Goal: Check status: Check status

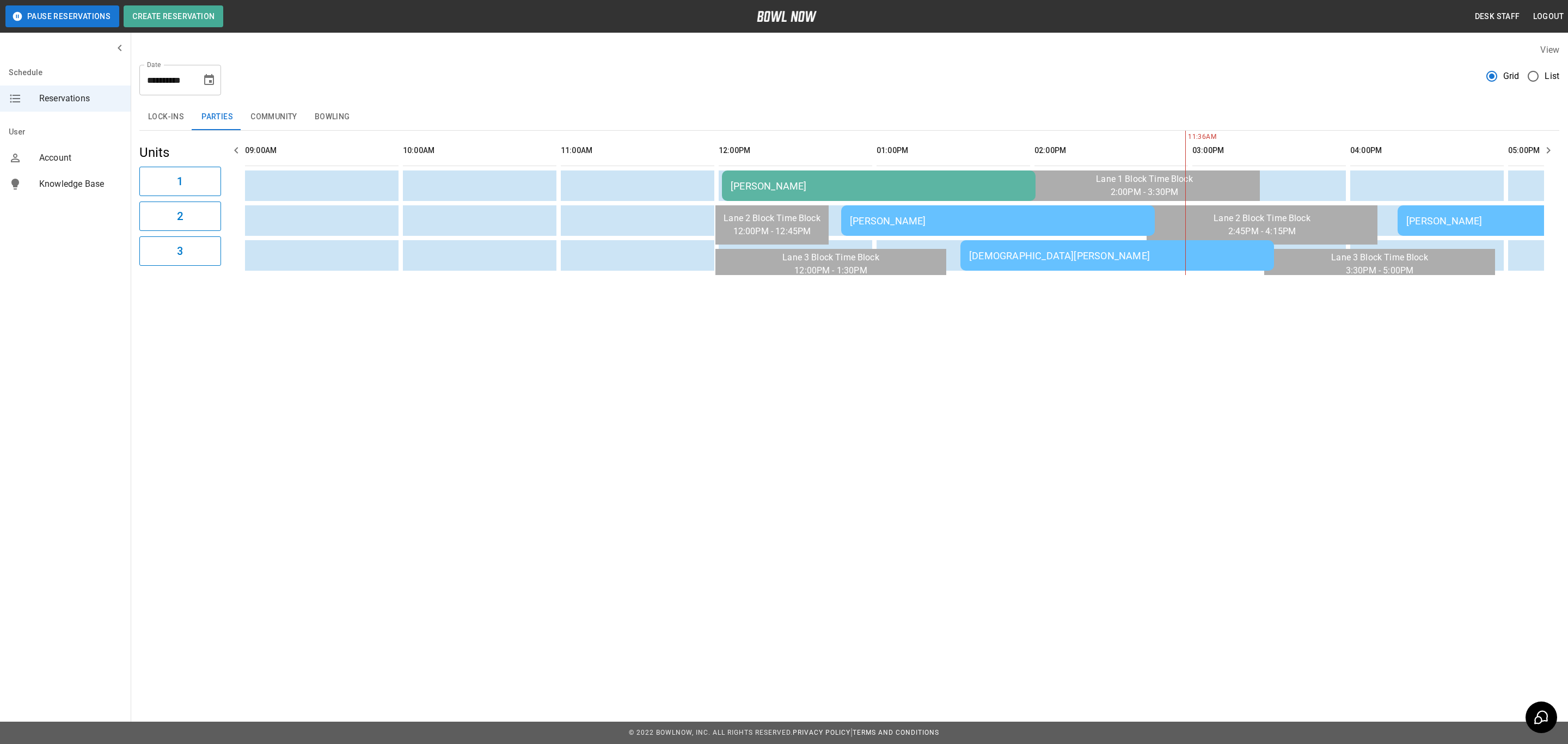
scroll to position [0, 790]
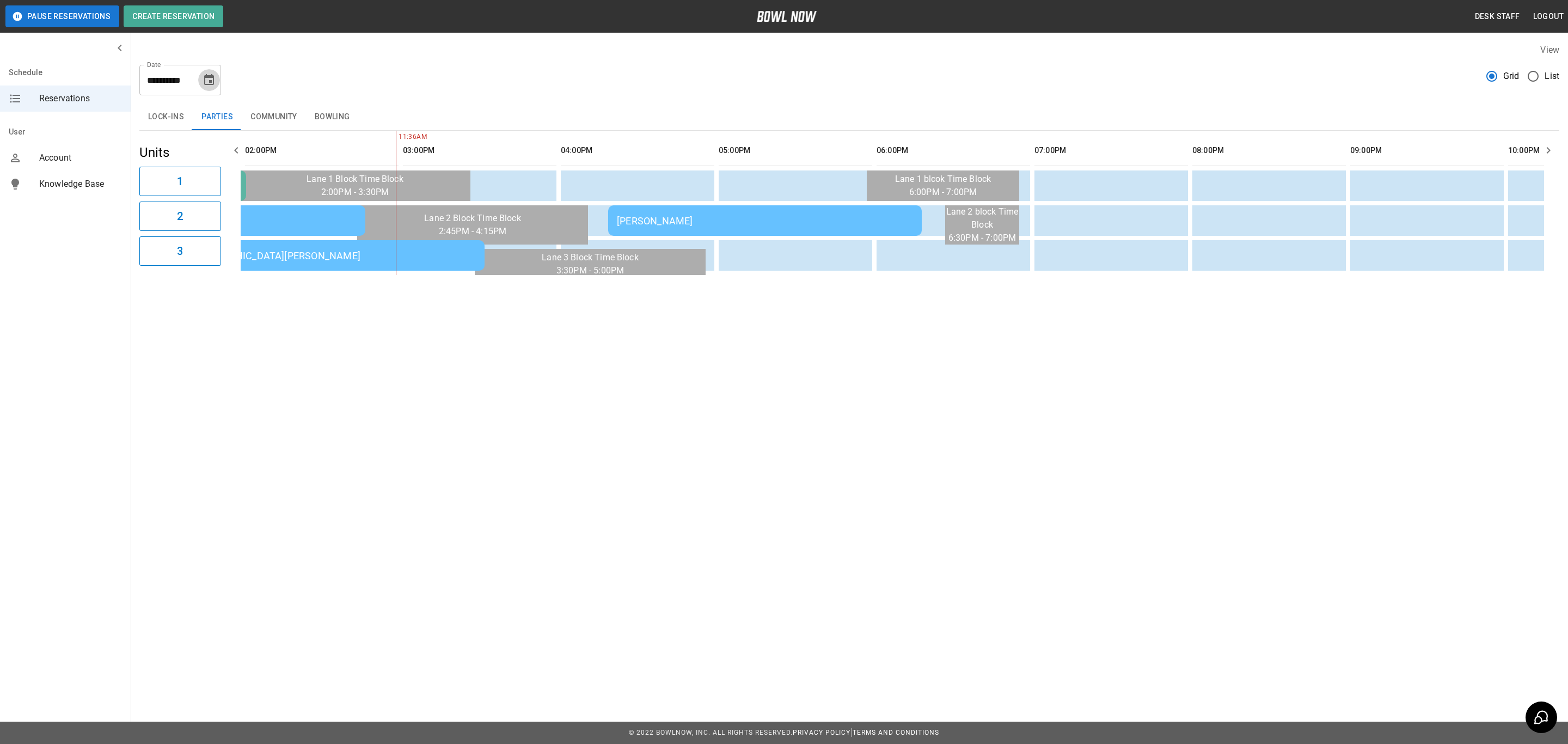
click at [212, 77] on icon "Choose date, selected date is Oct 11, 2025" at bounding box center [209, 80] width 10 height 11
click at [138, 203] on button "14" at bounding box center [144, 199] width 19 height 19
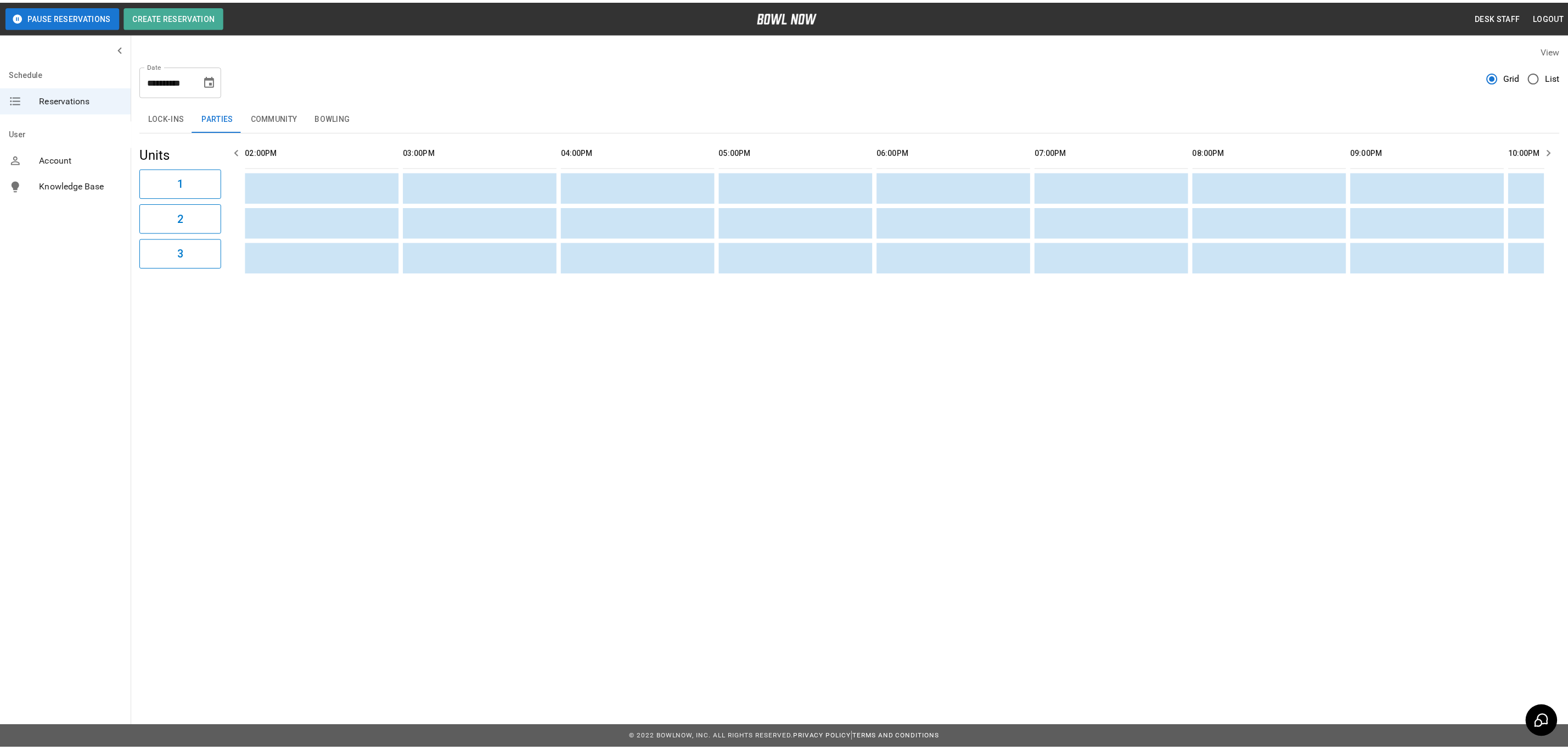
scroll to position [0, 318]
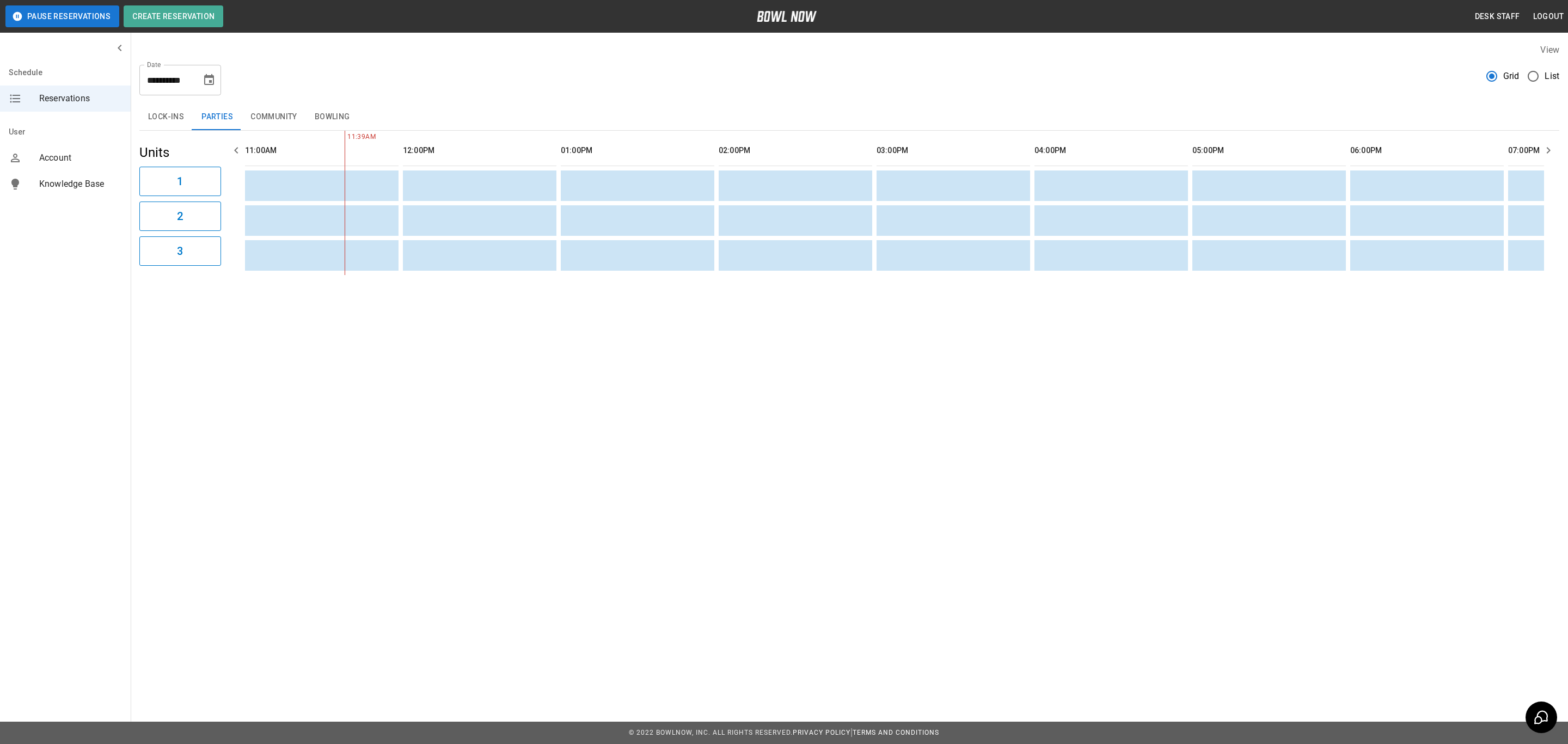
click at [324, 100] on div "**********" at bounding box center [849, 159] width 1437 height 249
click at [325, 113] on button "Bowling" at bounding box center [333, 117] width 53 height 26
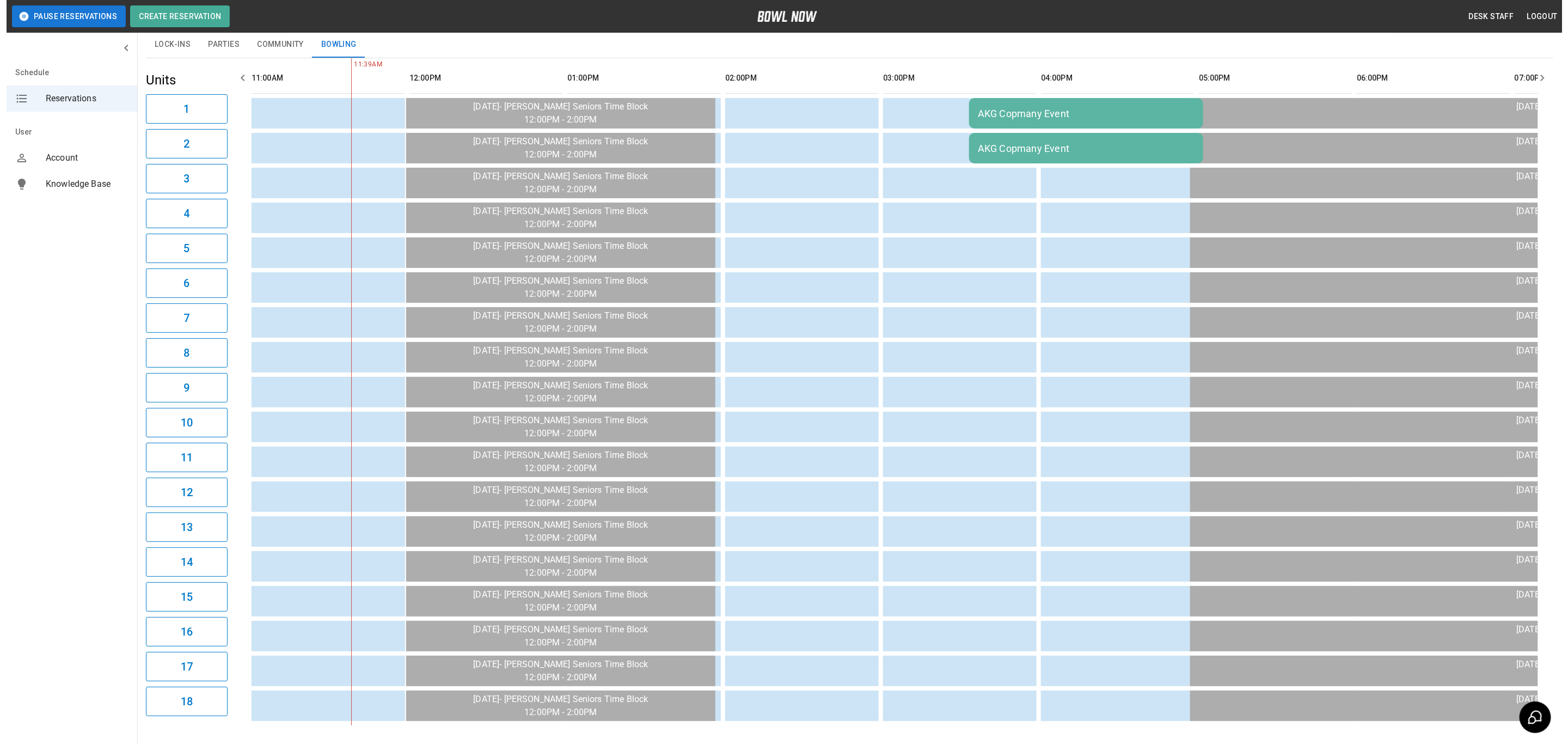
scroll to position [46, 0]
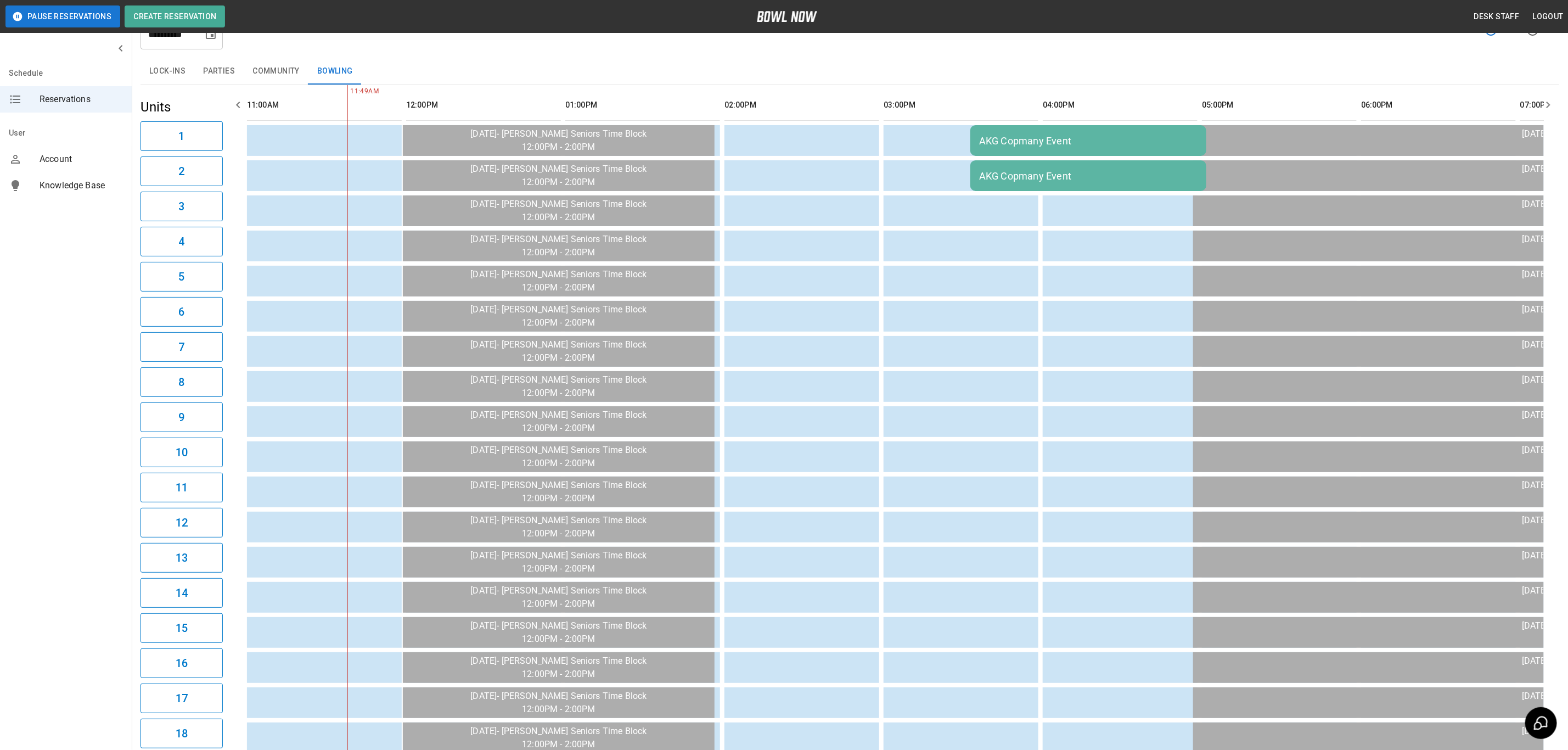
click at [994, 144] on div "AKG Copmany Event" at bounding box center [1088, 141] width 218 height 12
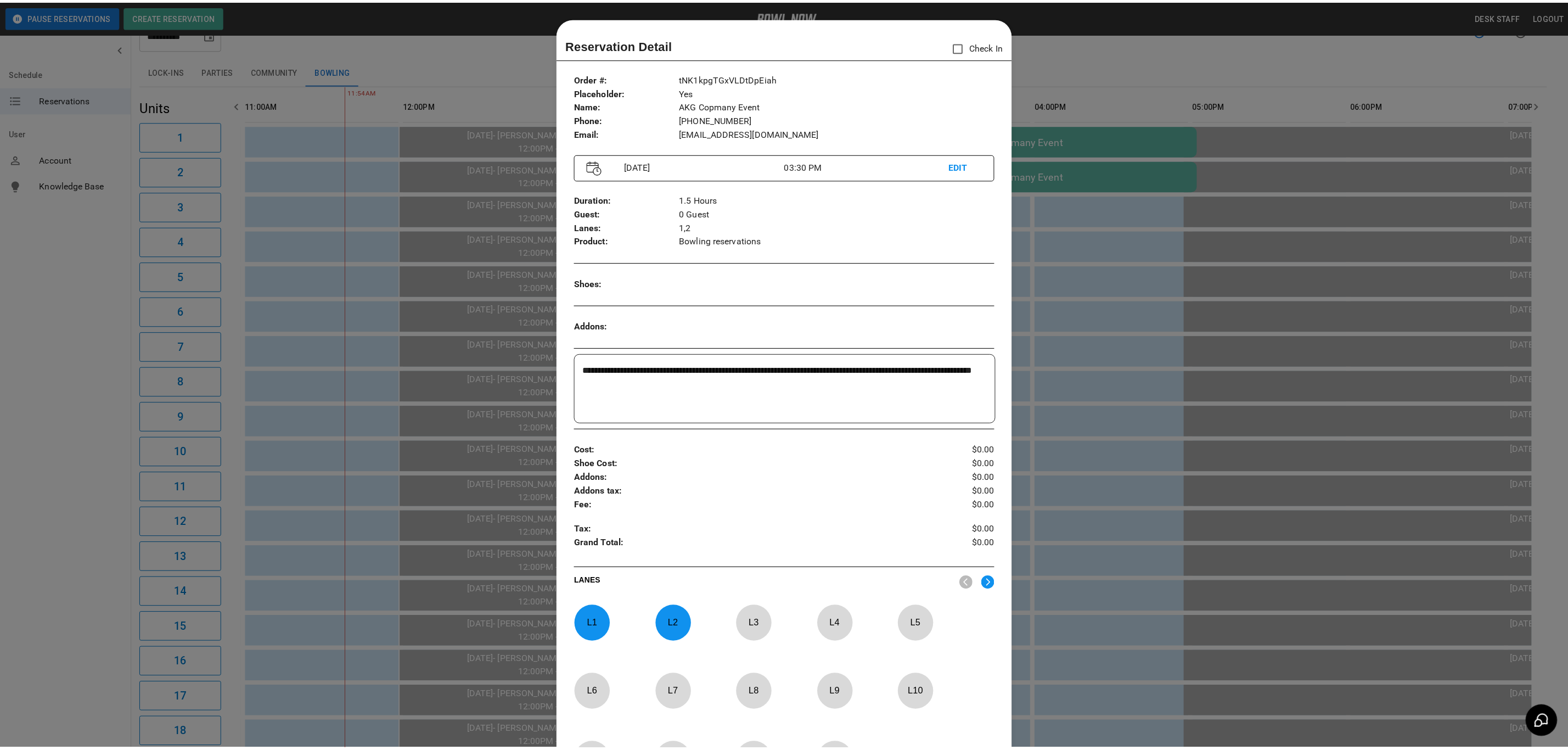
scroll to position [17, 0]
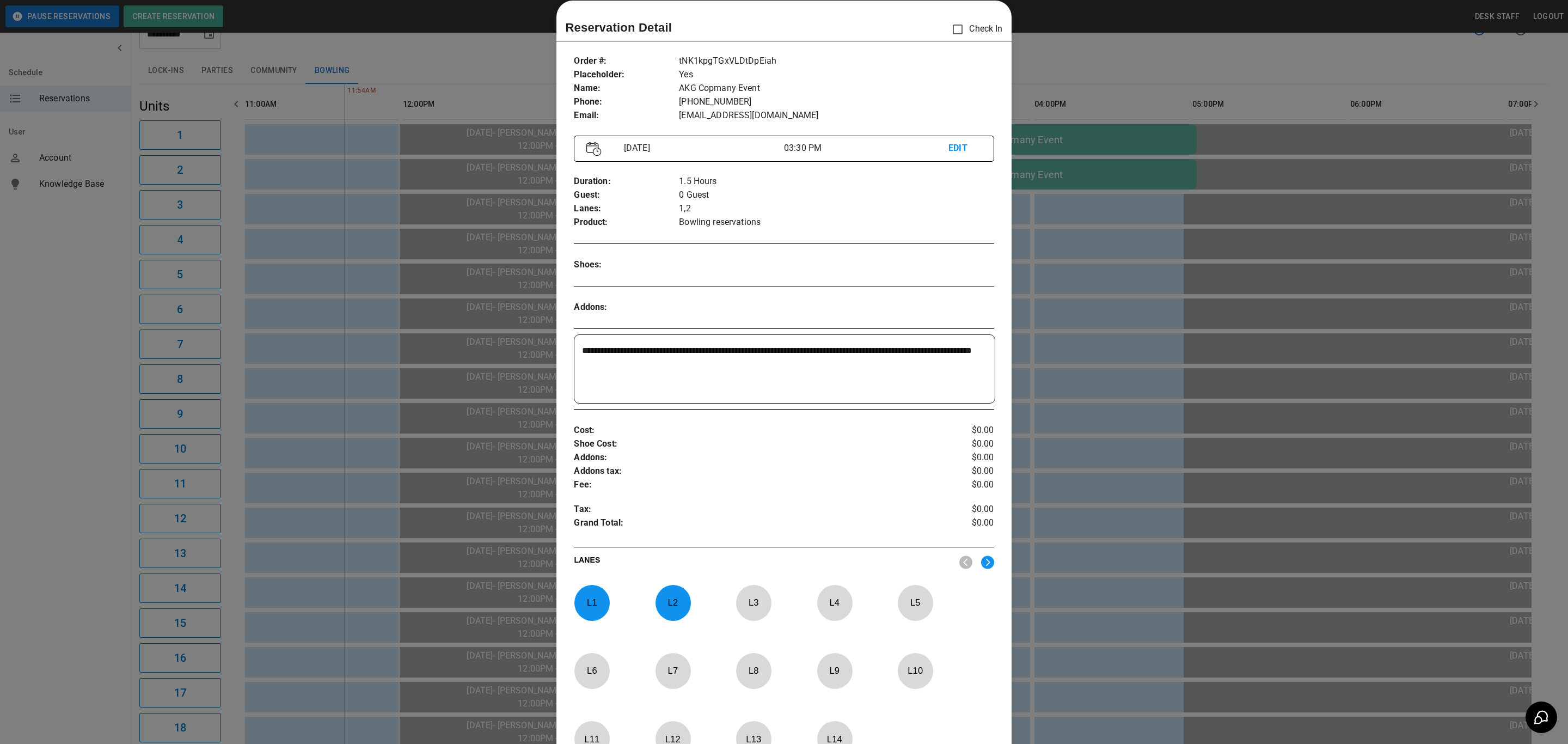
click at [1170, 187] on div at bounding box center [784, 372] width 1568 height 744
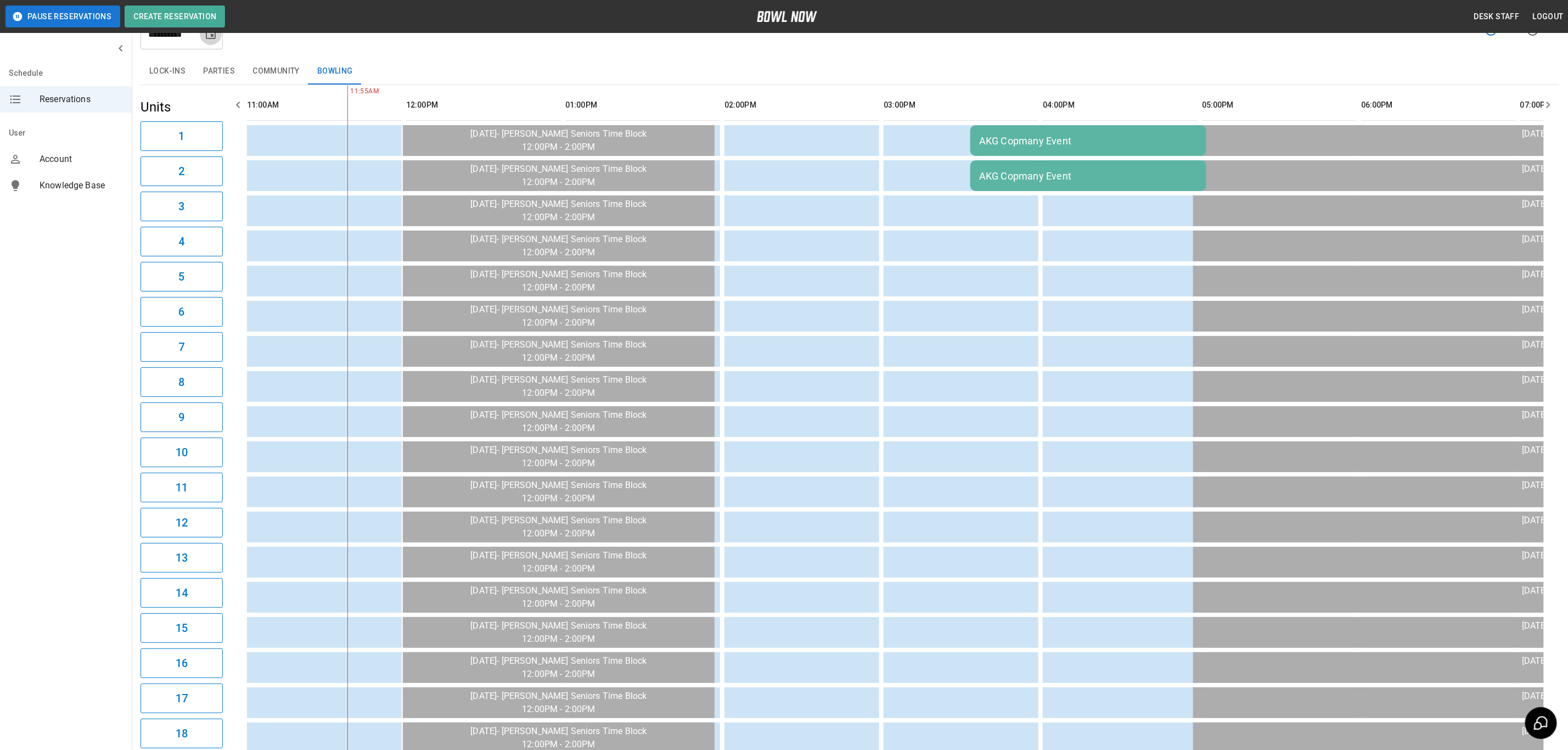
click at [210, 35] on icon "Choose date, selected date is Oct 14, 2025" at bounding box center [210, 33] width 13 height 13
click at [192, 156] on button "16" at bounding box center [190, 154] width 20 height 20
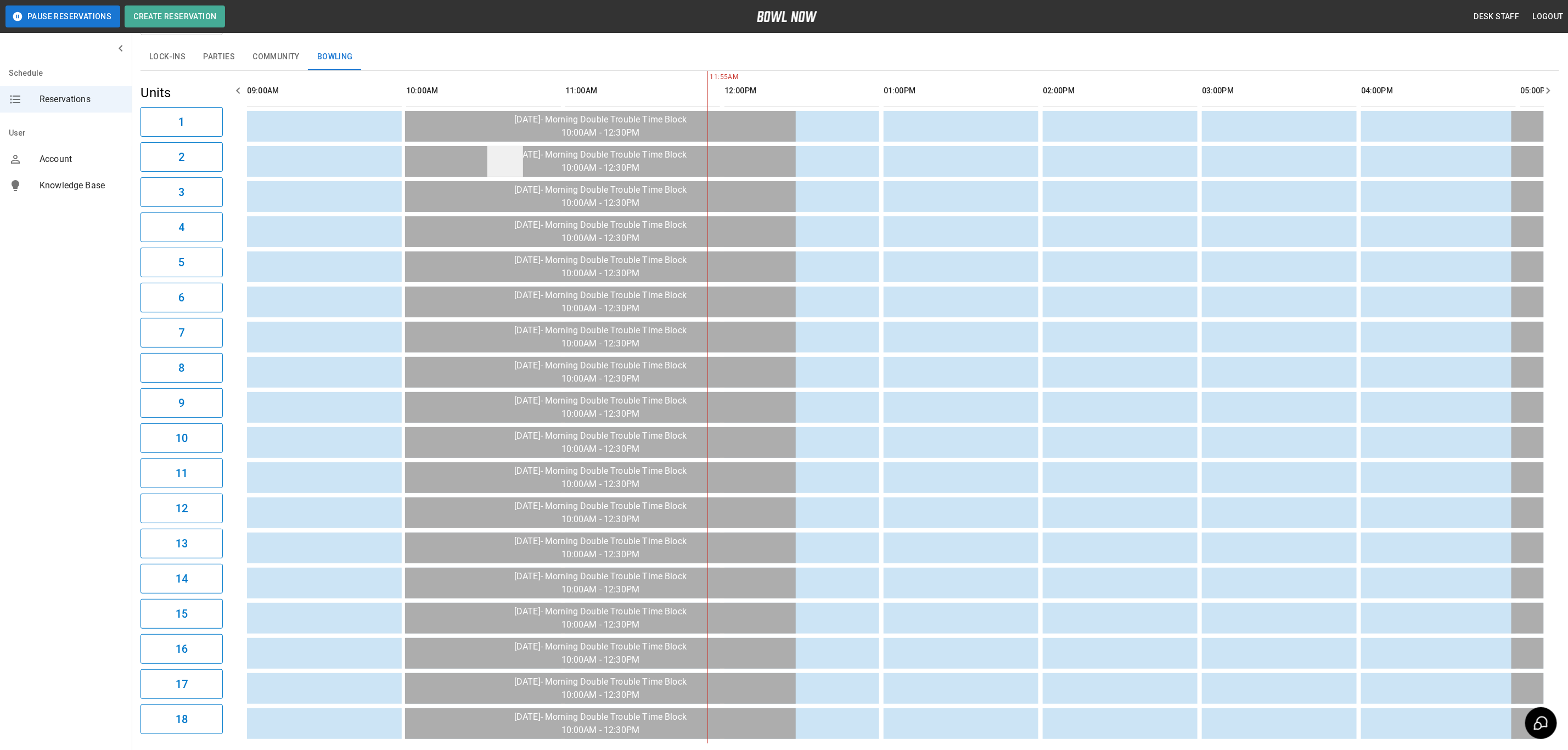
scroll to position [0, 0]
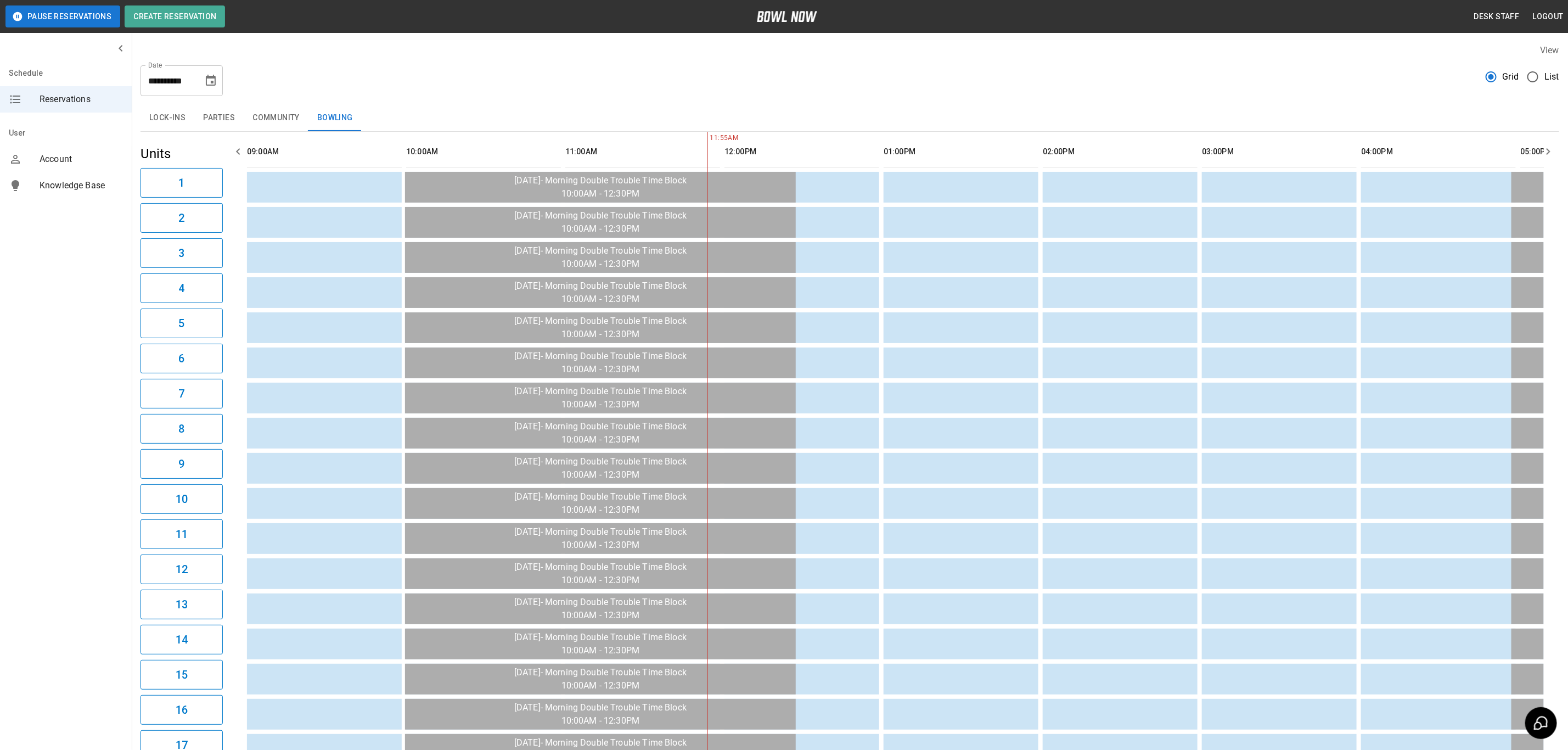
click at [214, 86] on icon "Choose date, selected date is Oct 16, 2025" at bounding box center [210, 80] width 13 height 13
click at [218, 198] on button "17" at bounding box center [212, 201] width 20 height 20
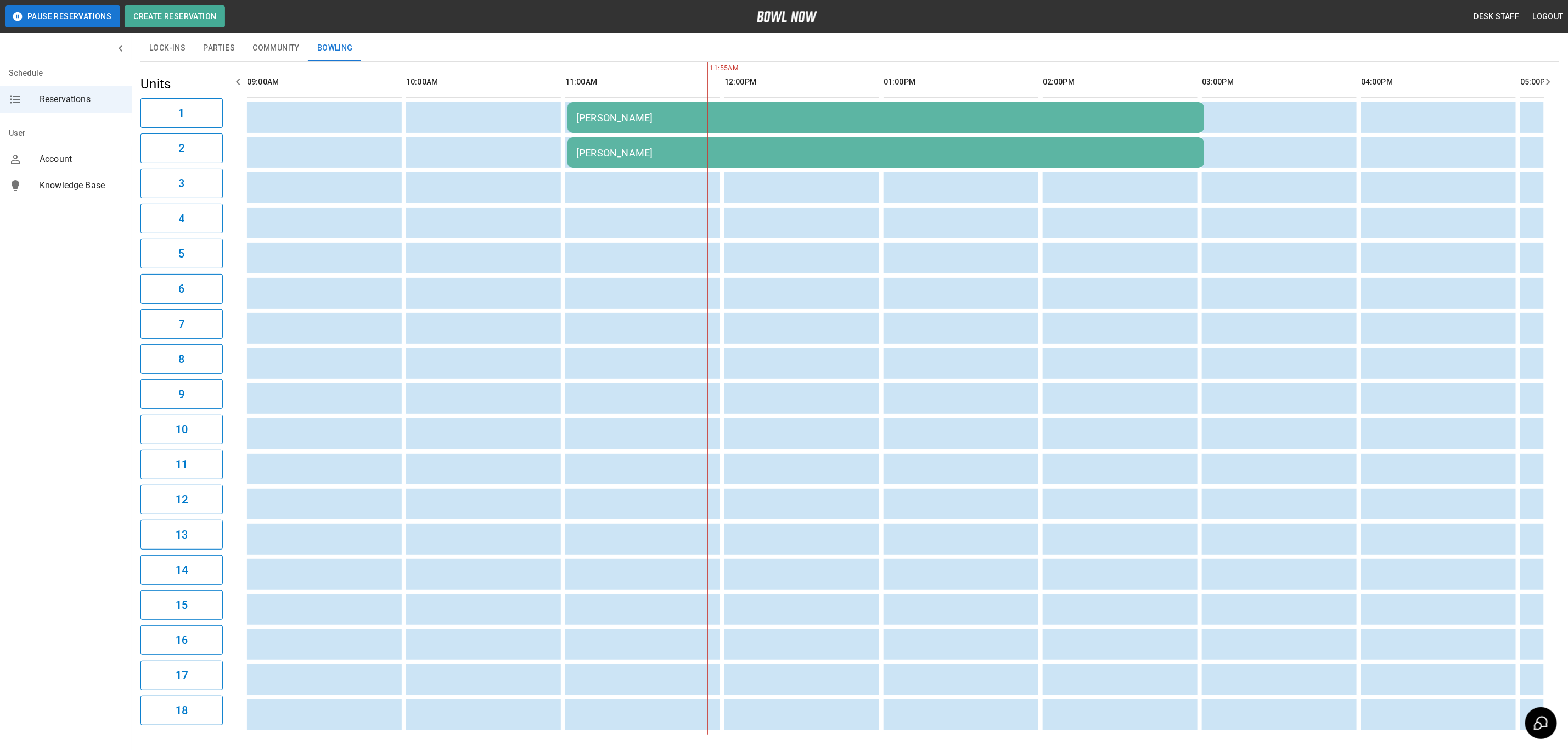
scroll to position [129, 0]
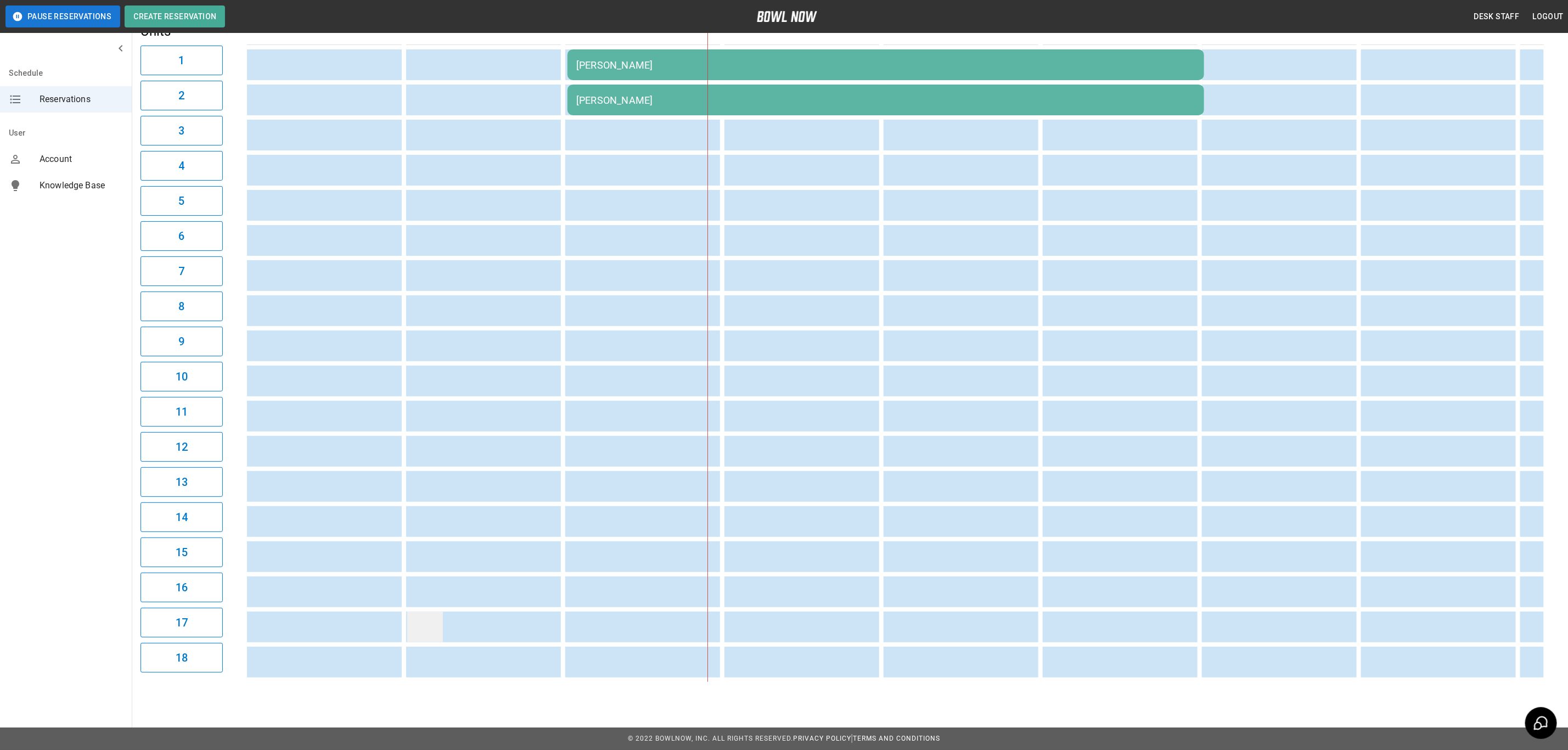
drag, startPoint x: 499, startPoint y: 682, endPoint x: 405, endPoint y: 600, distance: 124.7
click at [374, 671] on div "11:55AM [PERSON_NAME] [PERSON_NAME] [PERSON_NAME] [PERSON_NAME] [PERSON_NAME] […" at bounding box center [893, 345] width 1301 height 673
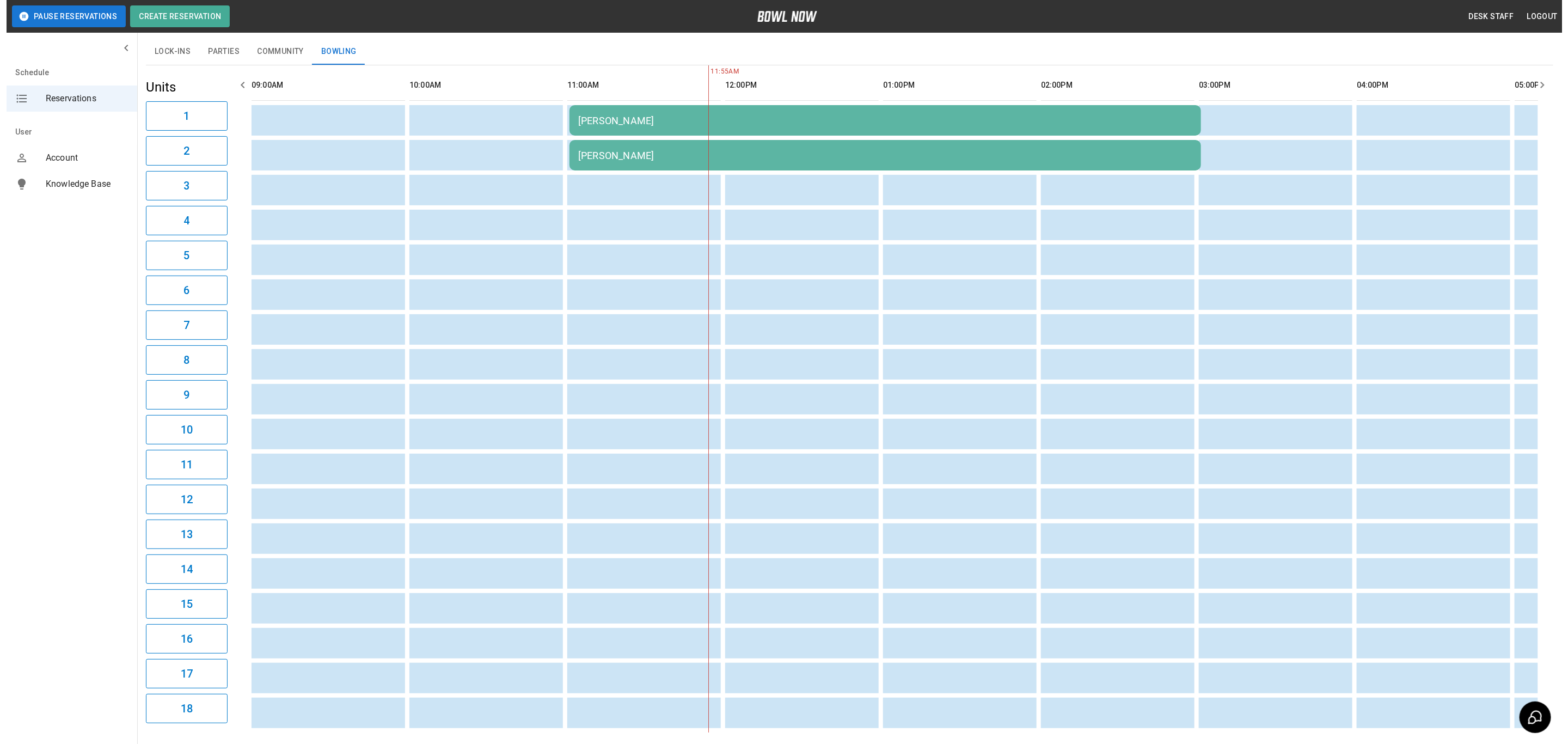
scroll to position [0, 0]
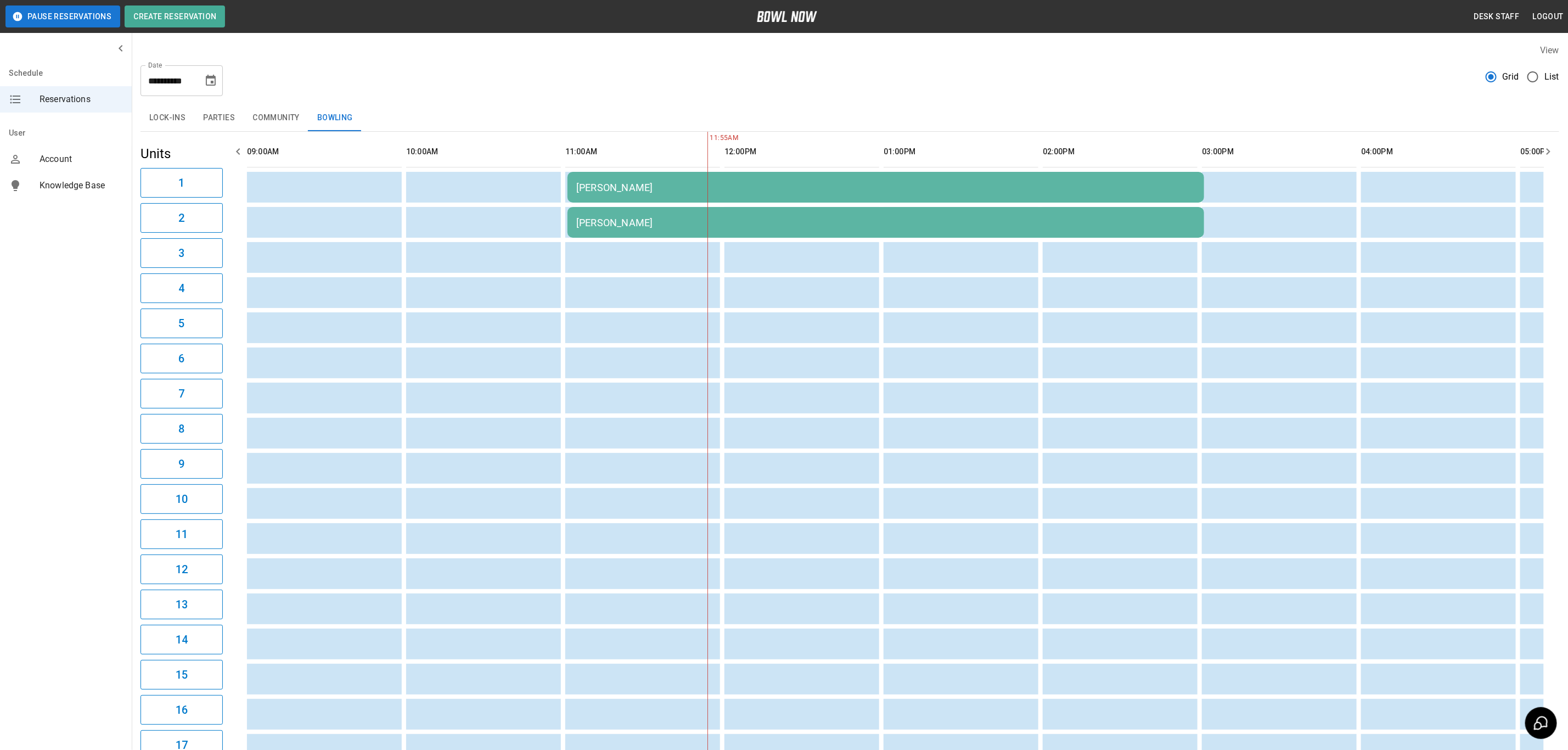
click at [643, 190] on div "[PERSON_NAME]" at bounding box center [886, 188] width 619 height 12
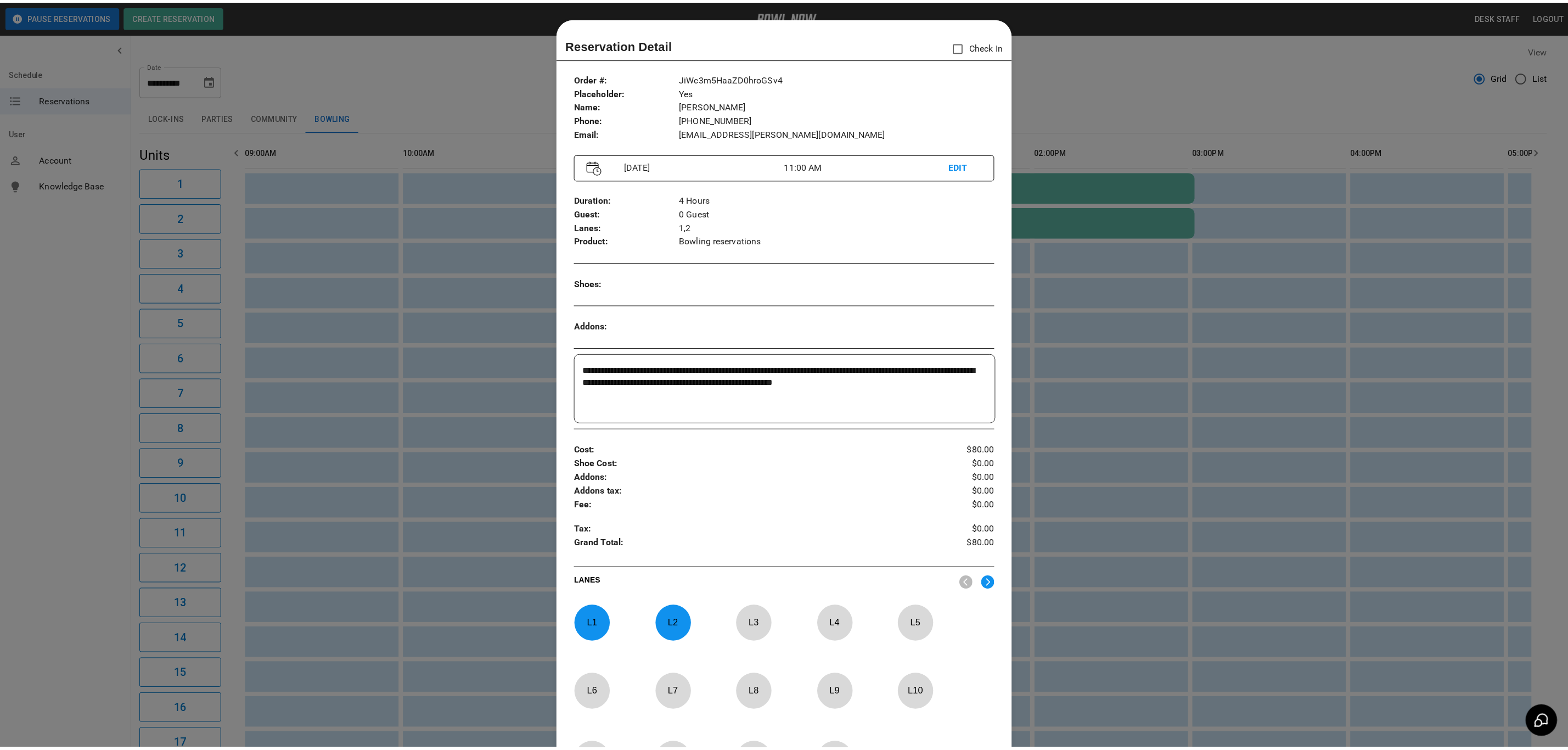
scroll to position [17, 0]
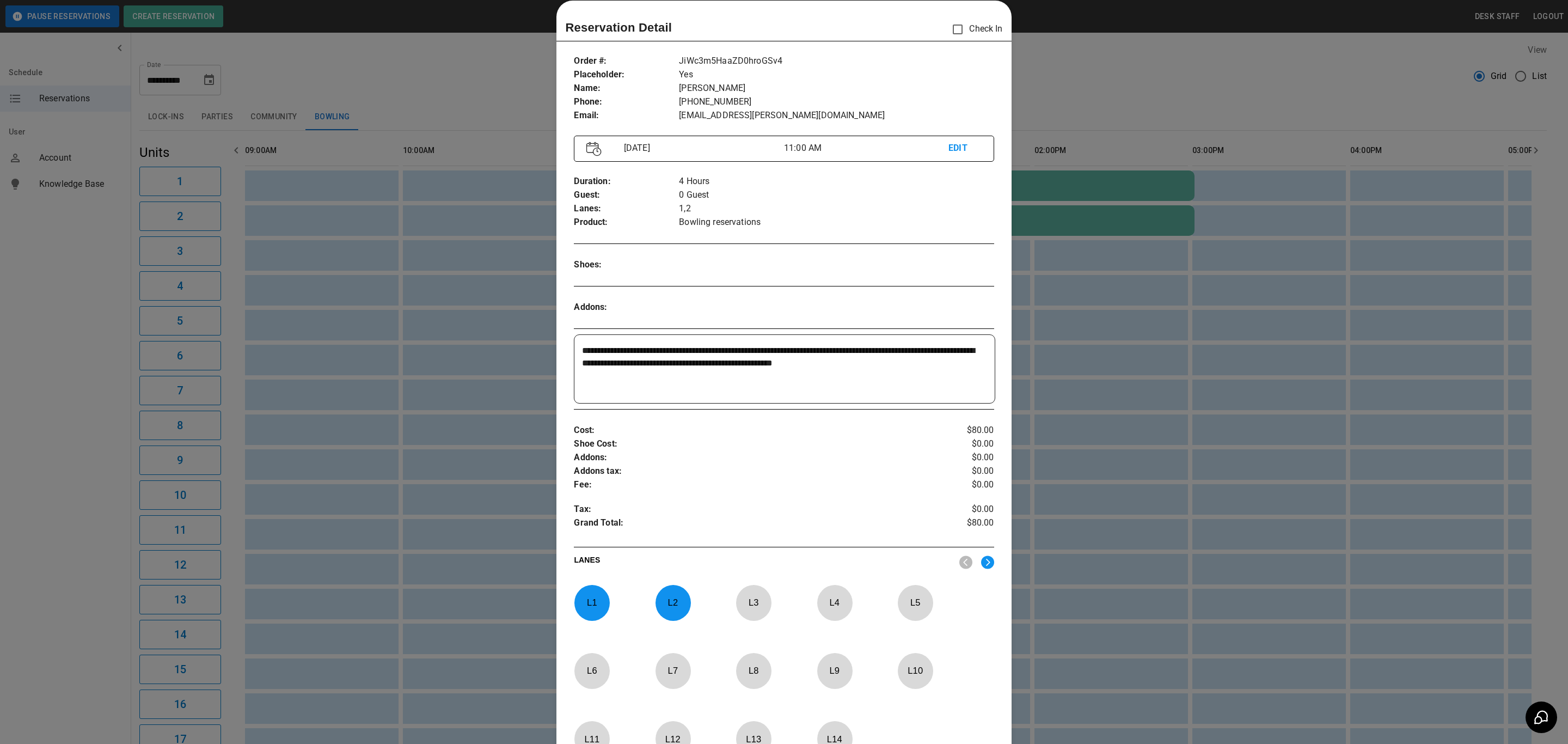
drag, startPoint x: 460, startPoint y: 219, endPoint x: 850, endPoint y: 204, distance: 390.3
click at [850, 204] on p "1,2" at bounding box center [836, 209] width 315 height 14
click at [1072, 196] on div at bounding box center [784, 372] width 1568 height 744
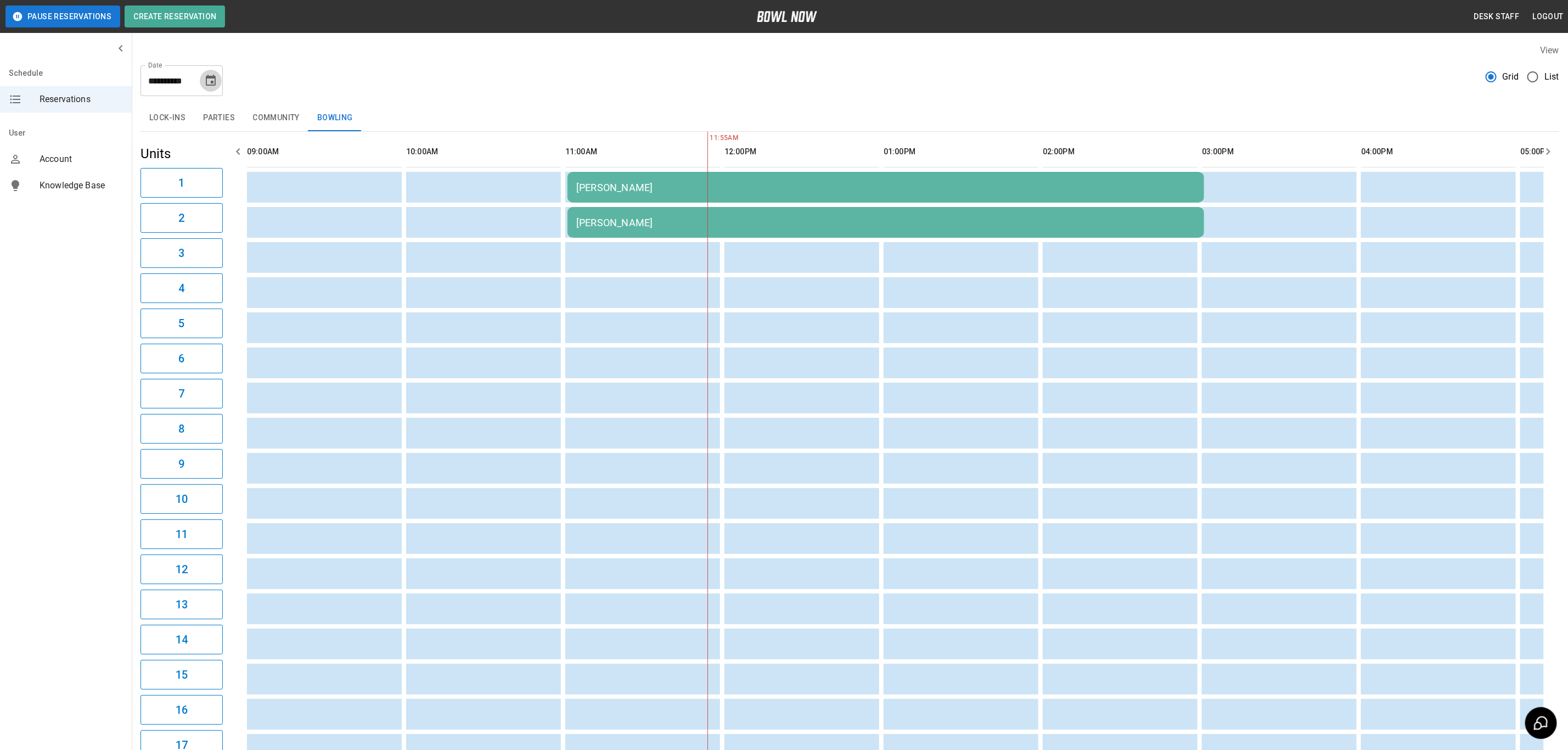
click at [206, 79] on icon "Choose date, selected date is Oct 17, 2025" at bounding box center [210, 80] width 13 height 13
click at [231, 203] on button "18" at bounding box center [233, 201] width 20 height 20
type input "**********"
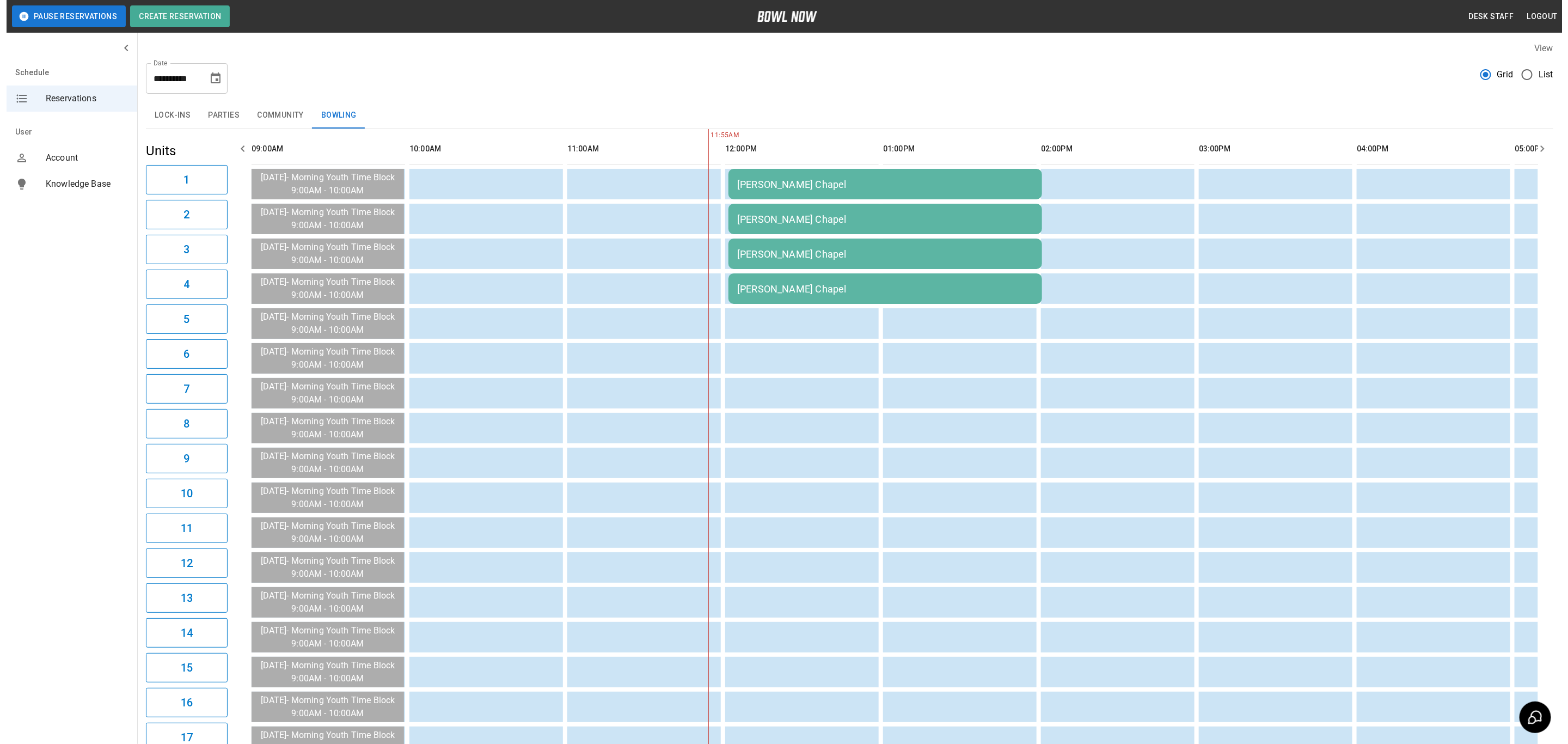
scroll to position [0, 0]
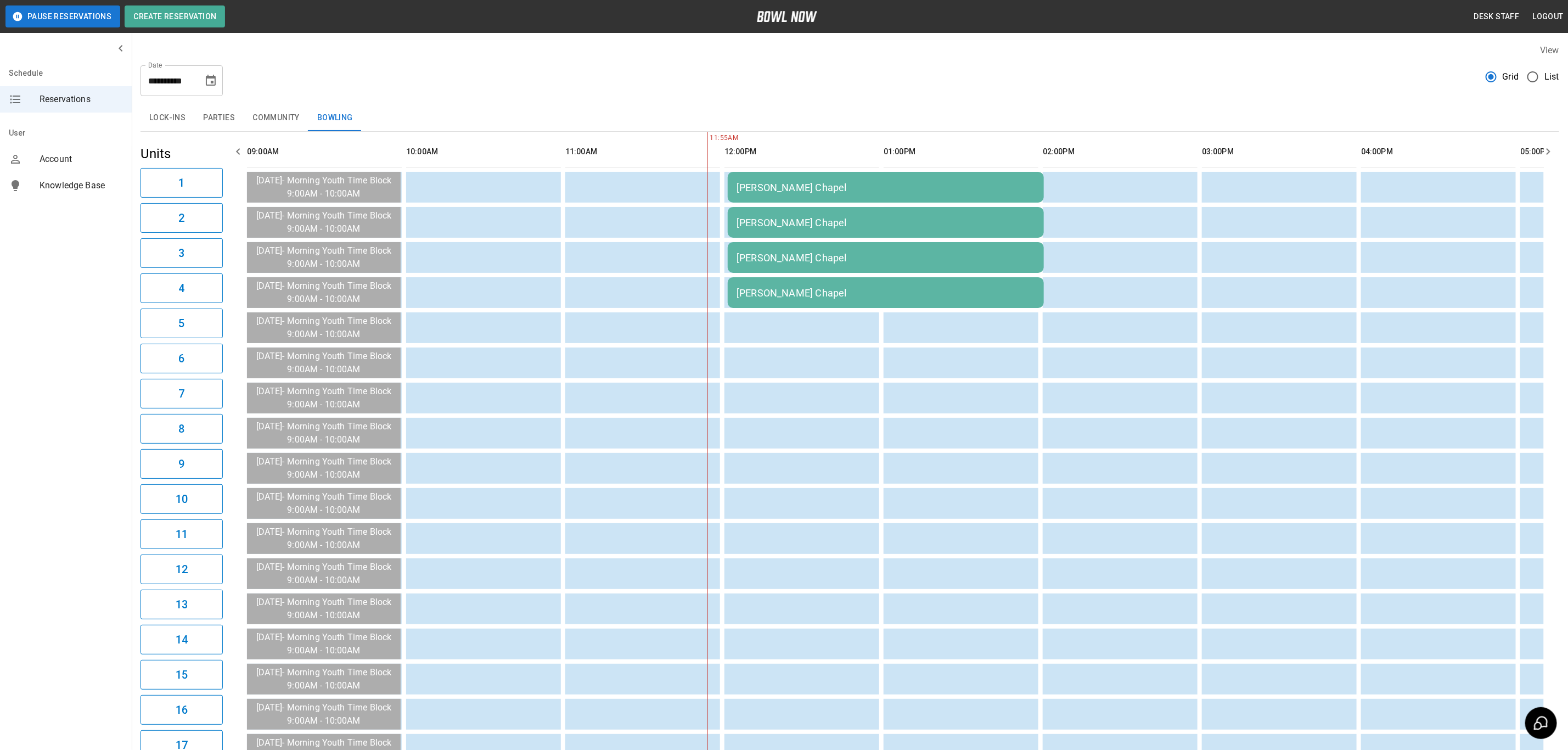
click at [795, 190] on div "[PERSON_NAME] Chapel" at bounding box center [886, 188] width 298 height 12
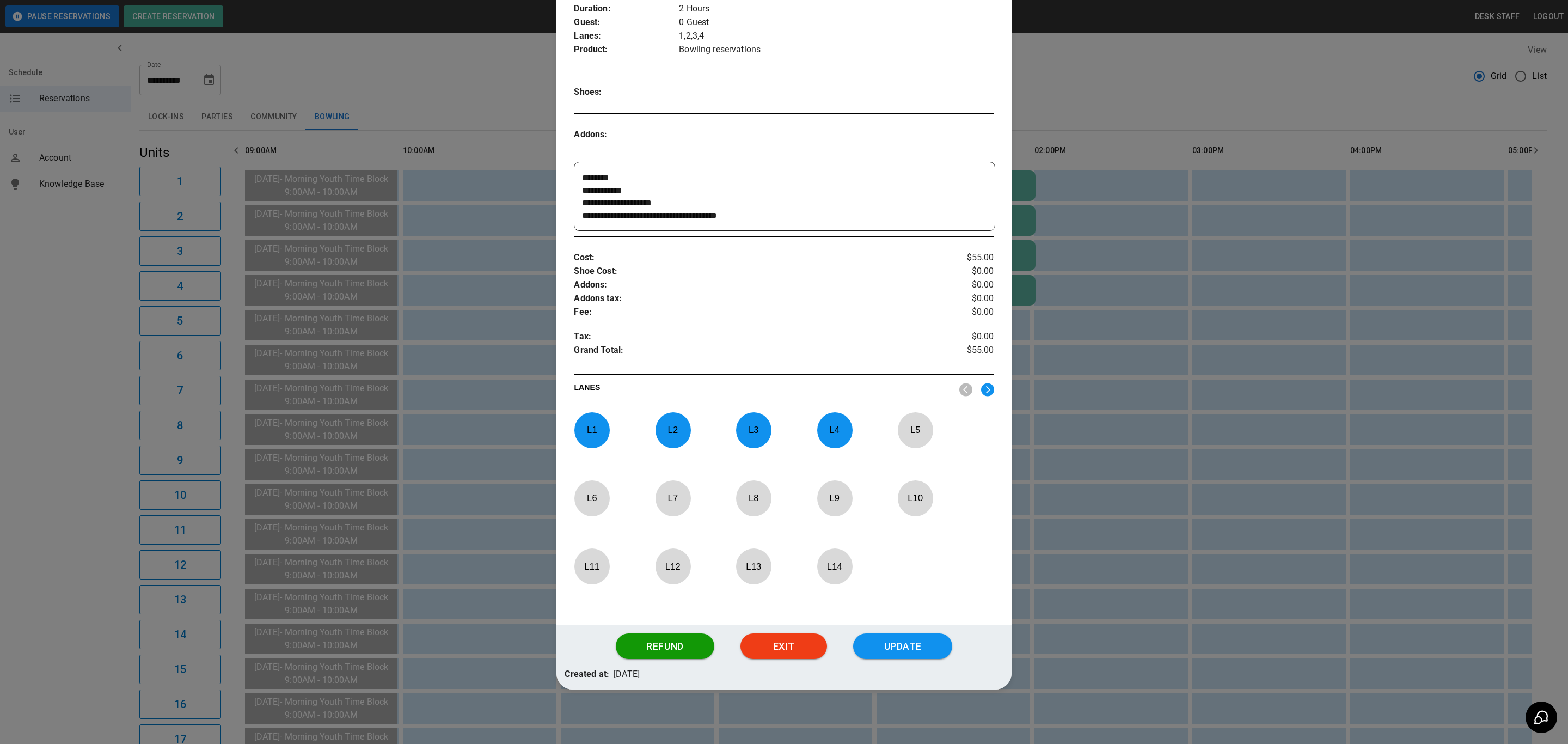
scroll to position [191, 0]
click at [436, 291] on div at bounding box center [784, 372] width 1568 height 744
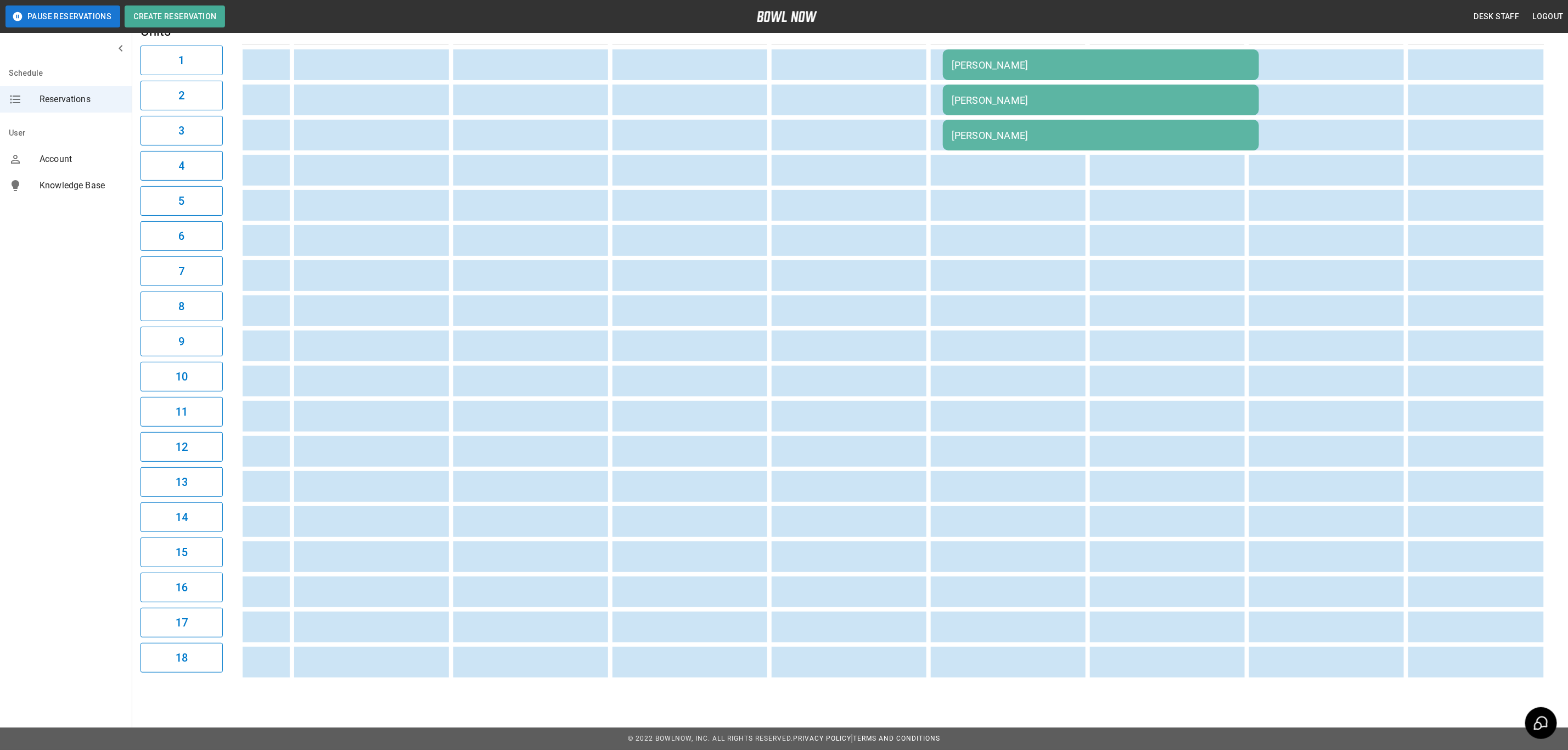
scroll to position [0, 0]
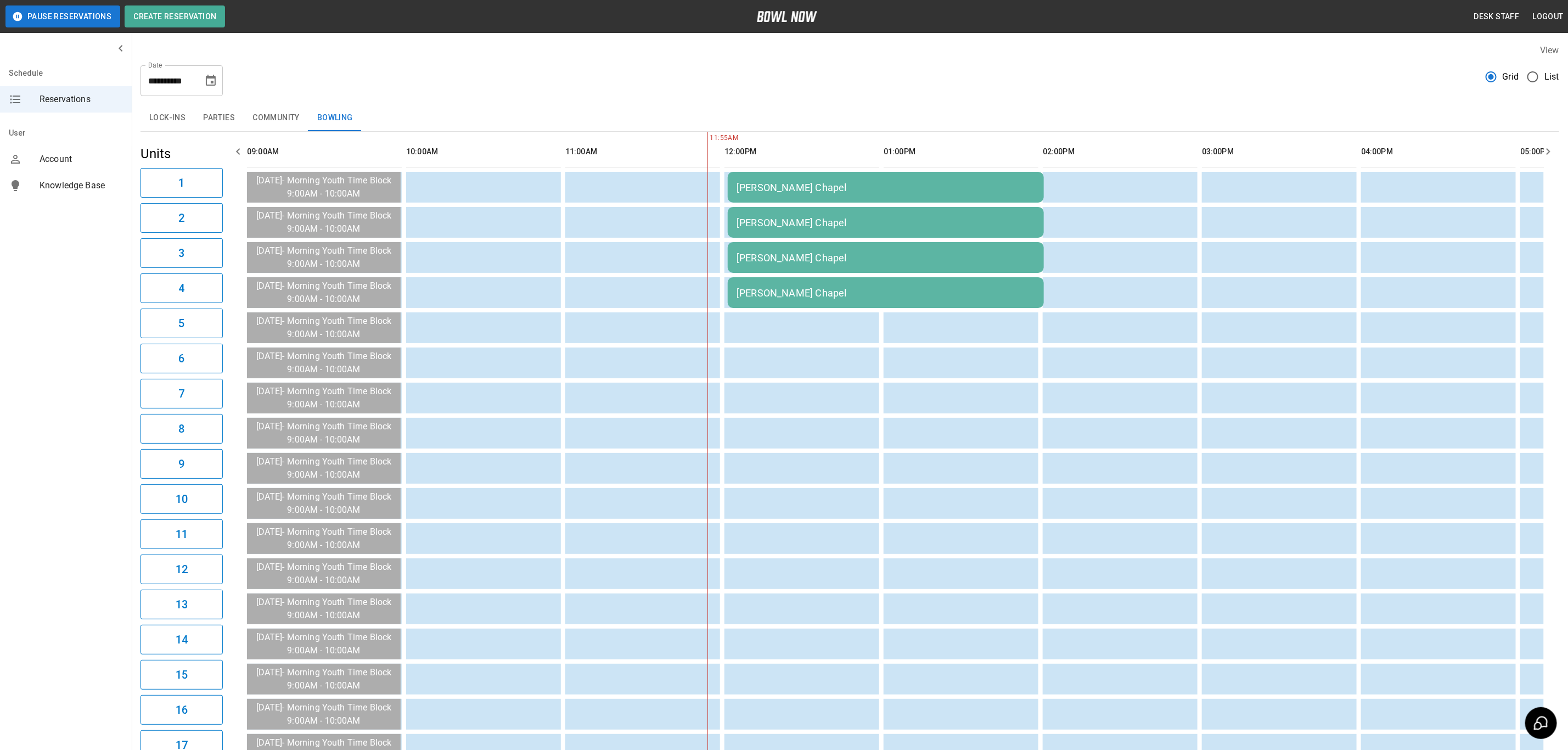
click at [218, 114] on button "Parties" at bounding box center [219, 118] width 49 height 26
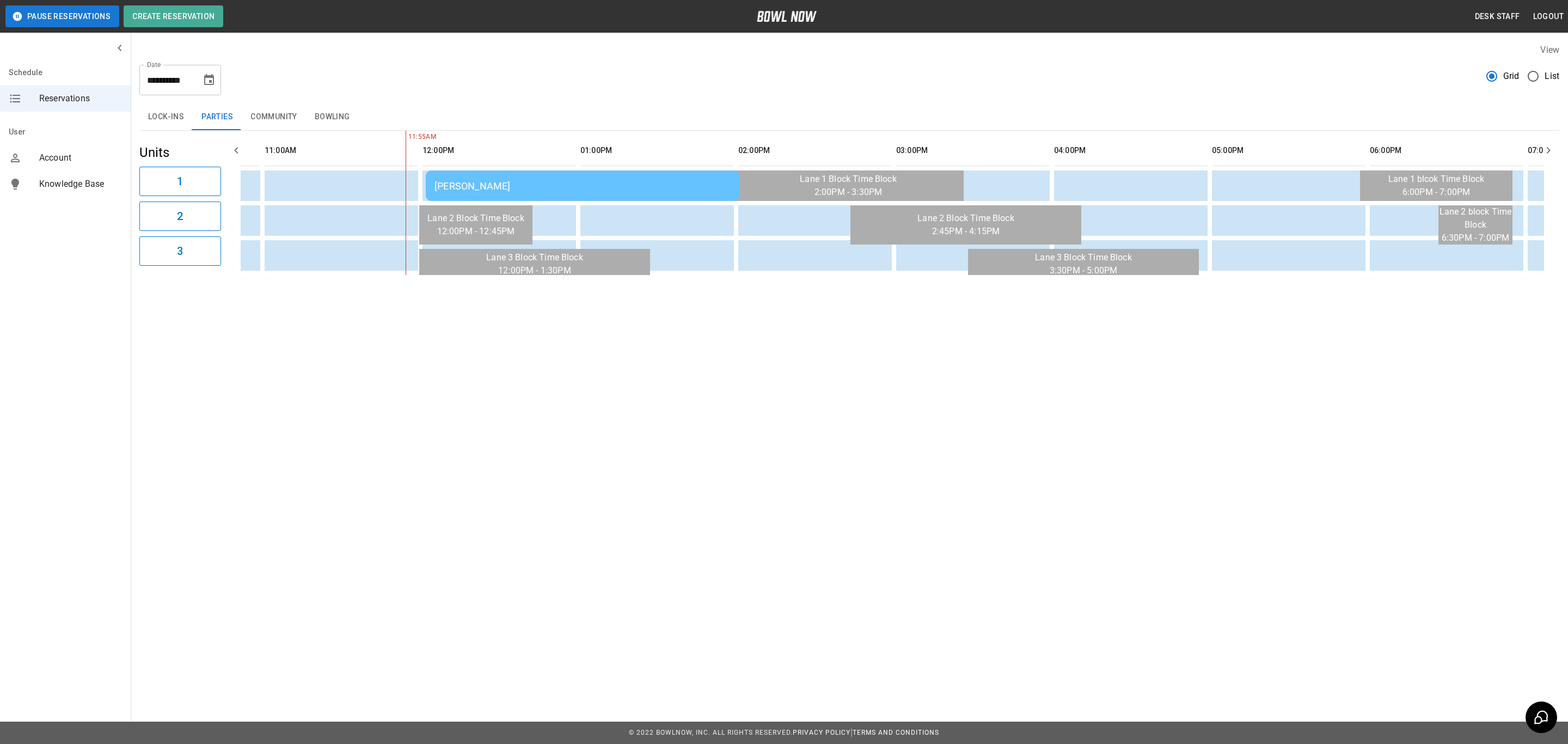
click at [601, 175] on td "[PERSON_NAME]" at bounding box center [583, 186] width 314 height 30
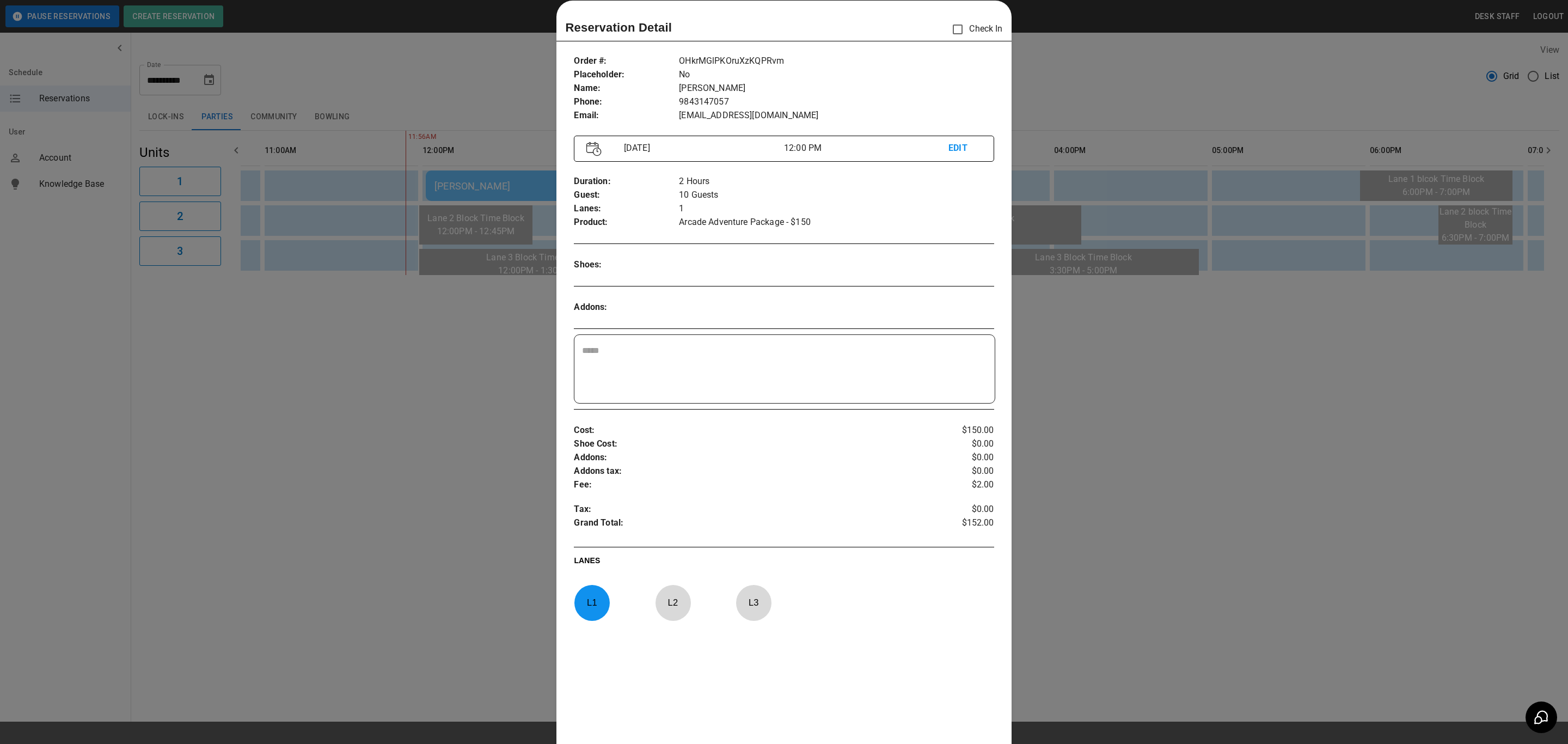
click at [491, 239] on div at bounding box center [784, 372] width 1568 height 744
